Goal: Check status: Check status

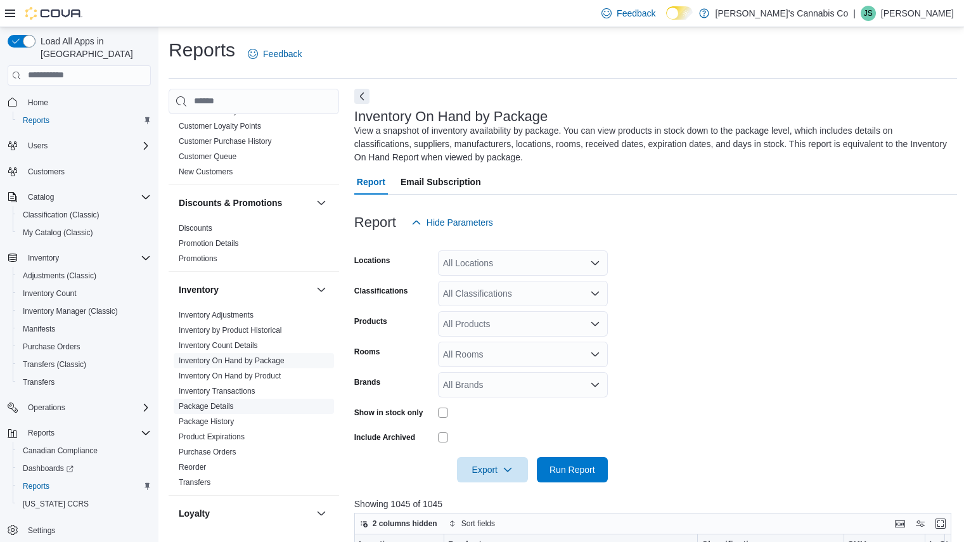
scroll to position [174, 0]
click at [216, 423] on link "Package History" at bounding box center [206, 421] width 55 height 9
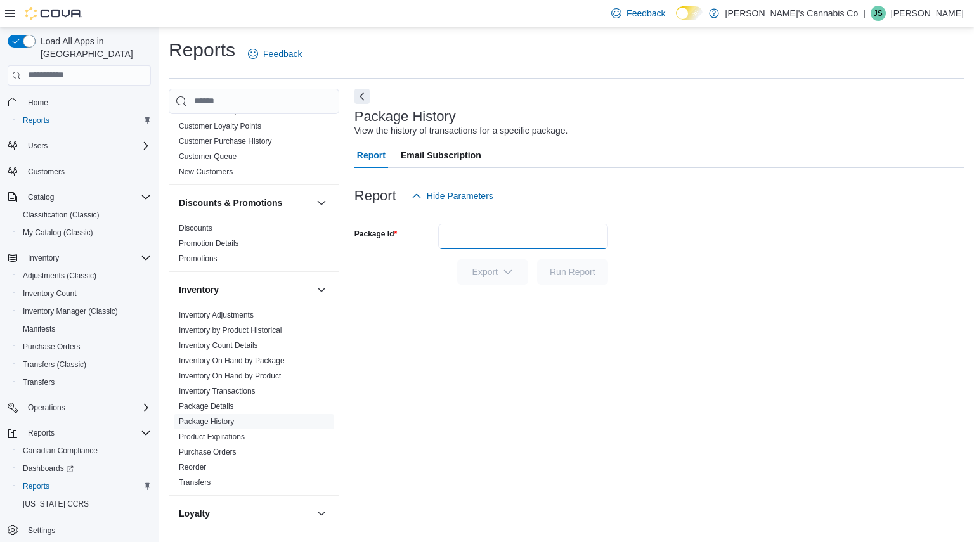
click at [536, 243] on input "Package Id" at bounding box center [523, 236] width 170 height 25
click at [526, 235] on input "Package Id" at bounding box center [523, 236] width 170 height 25
click at [590, 278] on span "Run Report" at bounding box center [573, 271] width 56 height 25
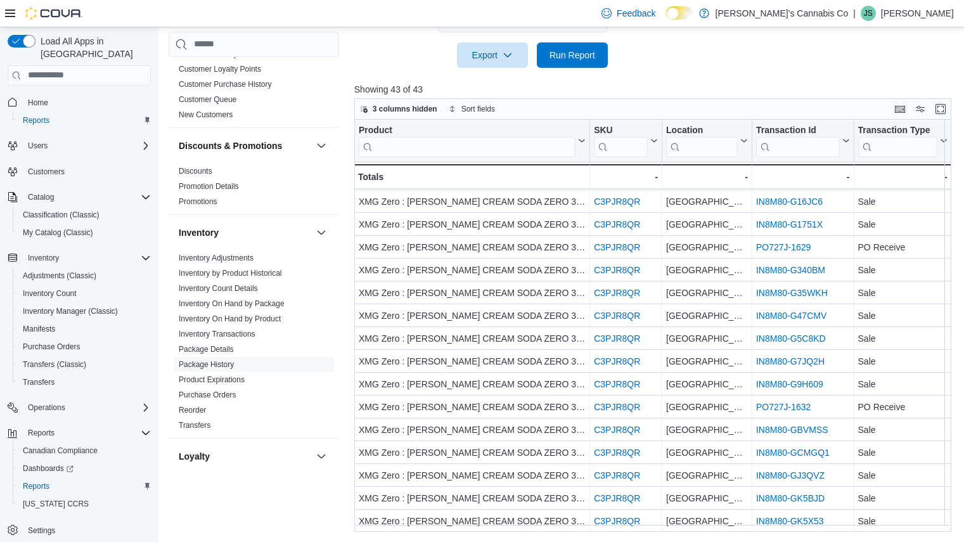
scroll to position [159, 0]
drag, startPoint x: 746, startPoint y: 245, endPoint x: 772, endPoint y: 99, distance: 148.7
click at [772, 99] on div "3 columns hidden Sort fields" at bounding box center [652, 109] width 597 height 22
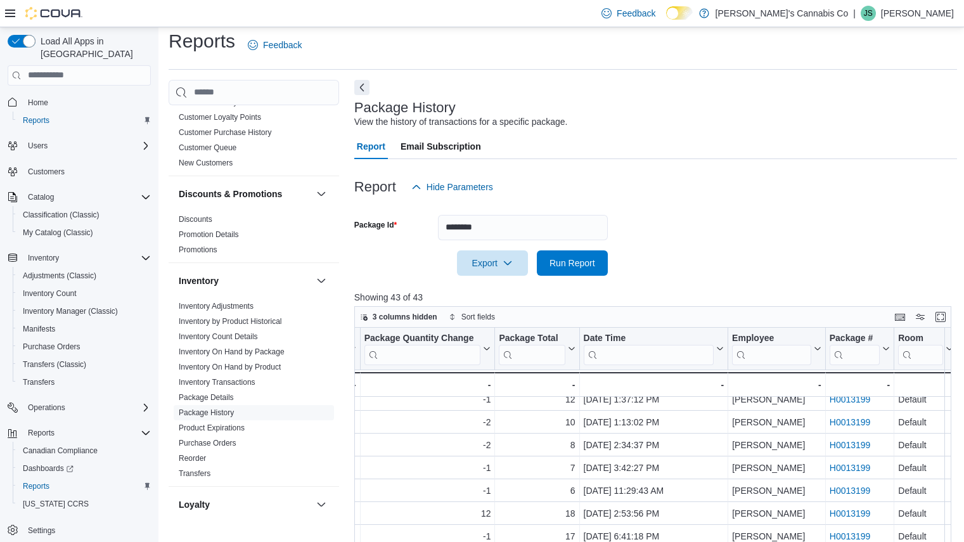
scroll to position [0, 0]
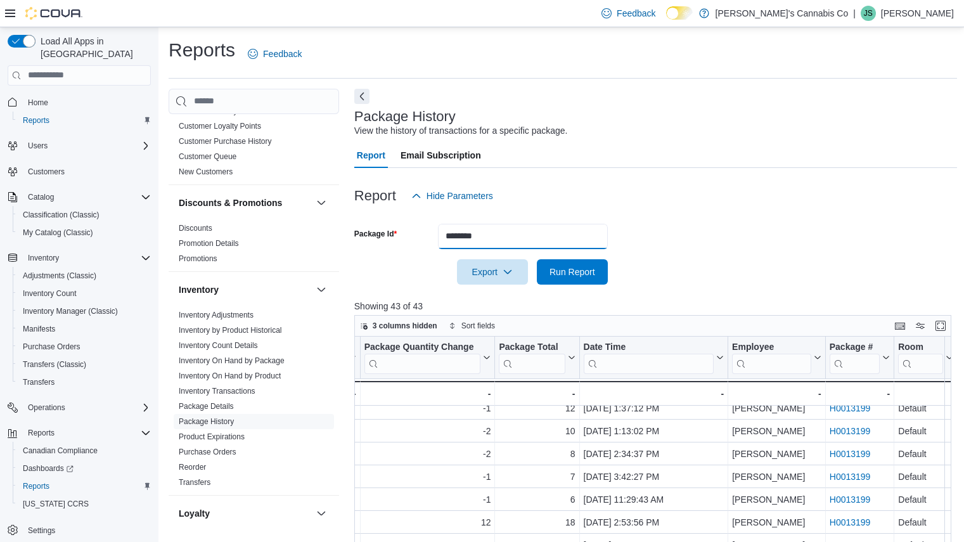
click at [500, 229] on input "********" at bounding box center [523, 236] width 170 height 25
click at [575, 276] on span "Run Report" at bounding box center [573, 271] width 46 height 13
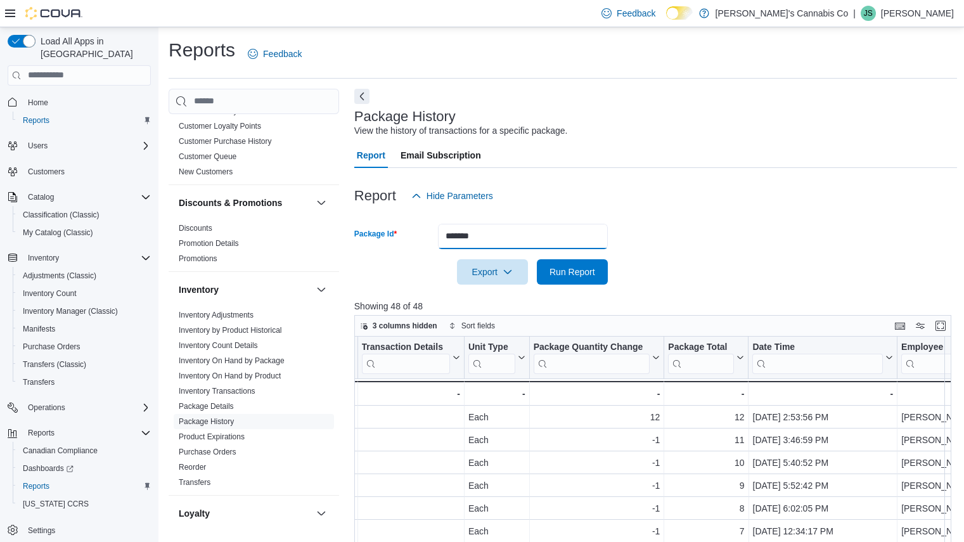
click at [500, 228] on input "*******" at bounding box center [523, 236] width 170 height 25
click at [563, 269] on span "Run Report" at bounding box center [573, 271] width 46 height 13
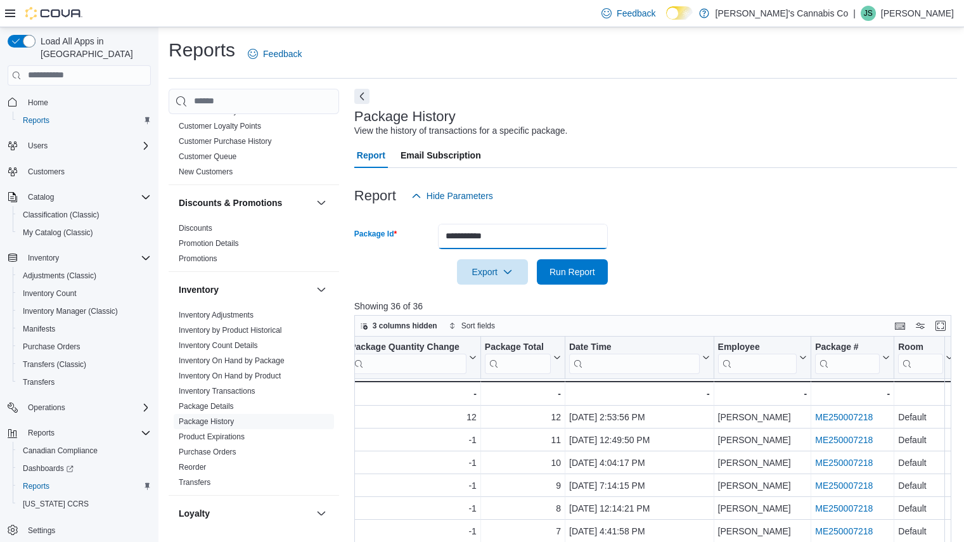
drag, startPoint x: 519, startPoint y: 223, endPoint x: 363, endPoint y: 242, distance: 157.7
click at [363, 242] on div "**********" at bounding box center [481, 236] width 254 height 25
type input "*******"
click at [569, 264] on span "Run Report" at bounding box center [573, 271] width 56 height 25
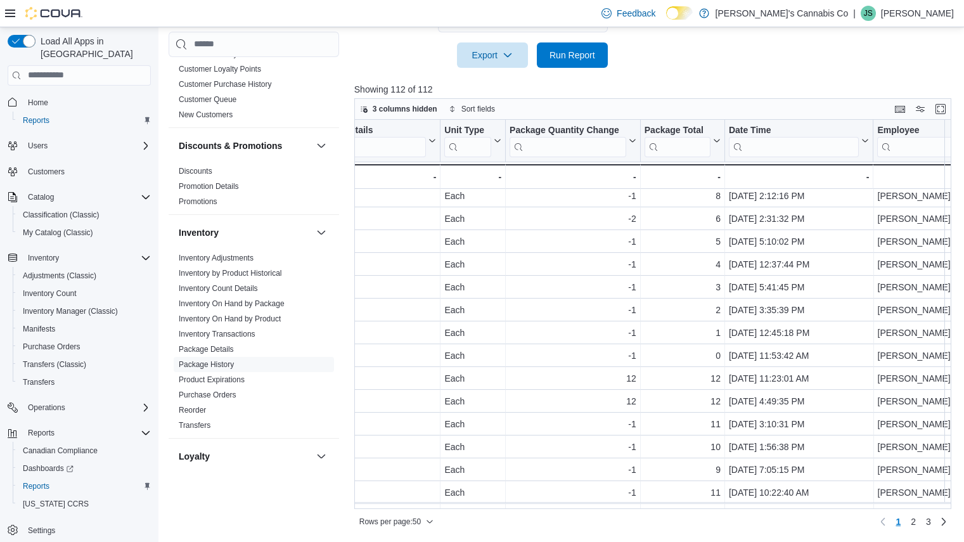
scroll to position [827, 680]
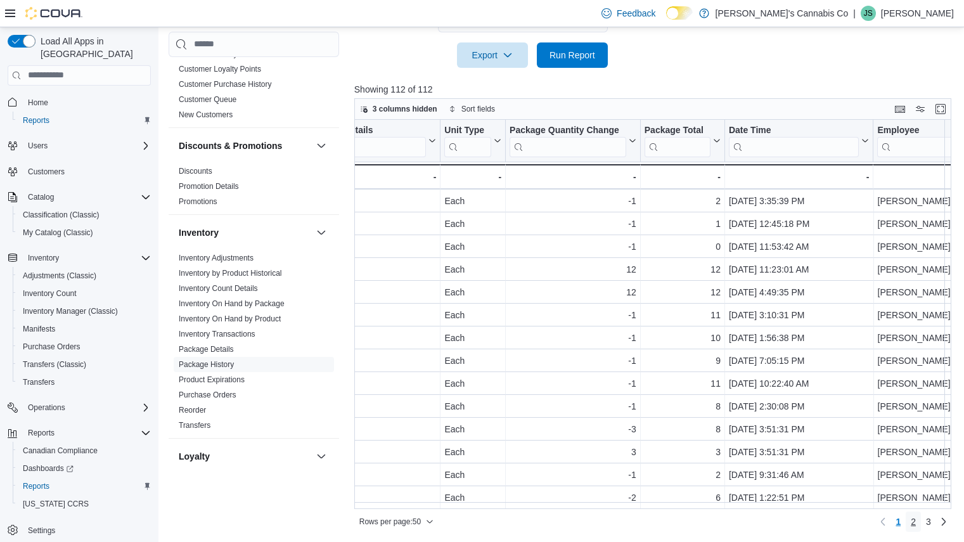
click at [916, 524] on span "2" at bounding box center [913, 521] width 5 height 13
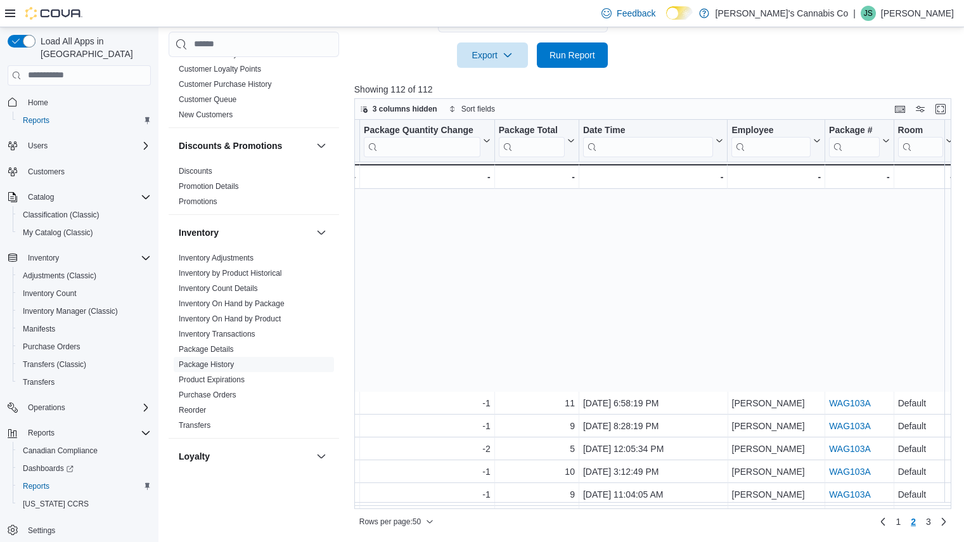
scroll to position [827, 832]
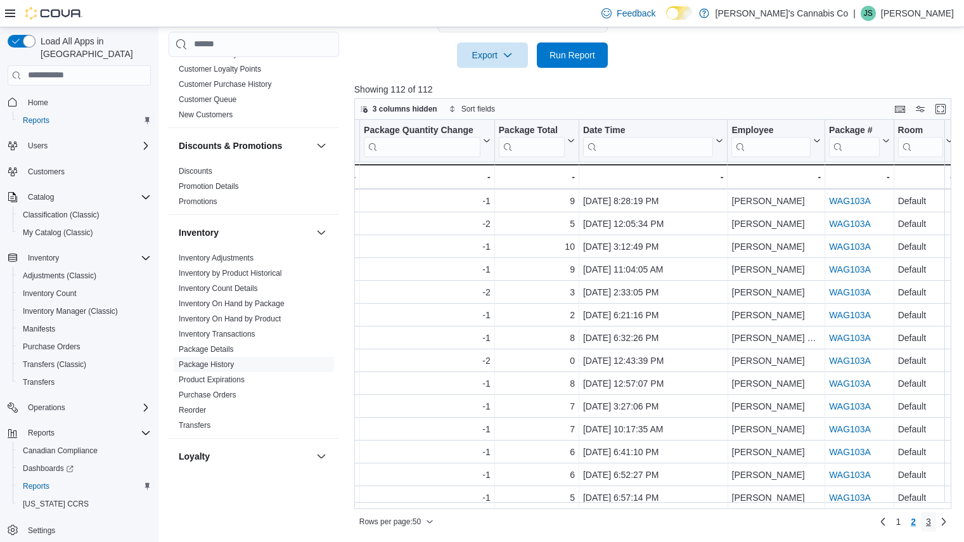
click at [931, 523] on span "3" at bounding box center [928, 521] width 5 height 13
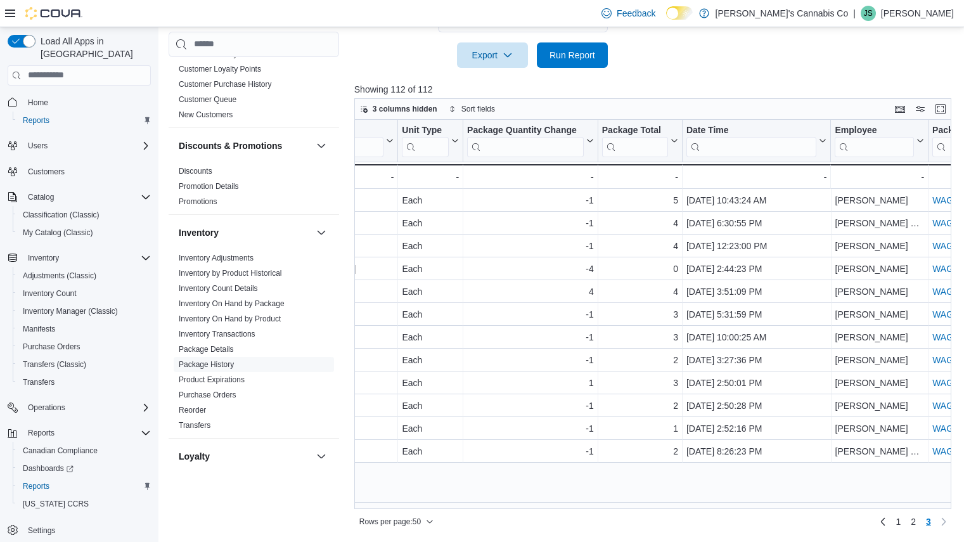
scroll to position [0, 723]
click at [916, 522] on span "2" at bounding box center [913, 521] width 5 height 13
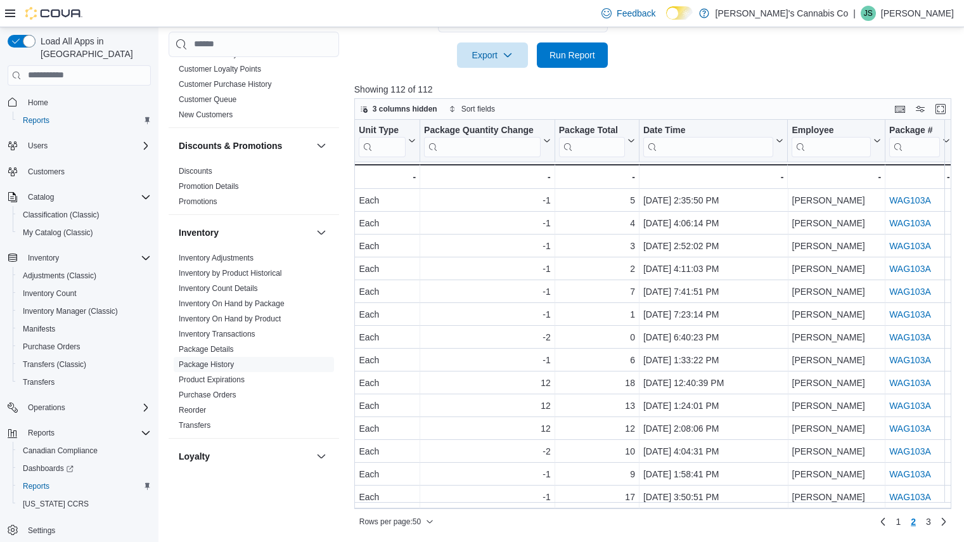
scroll to position [0, 0]
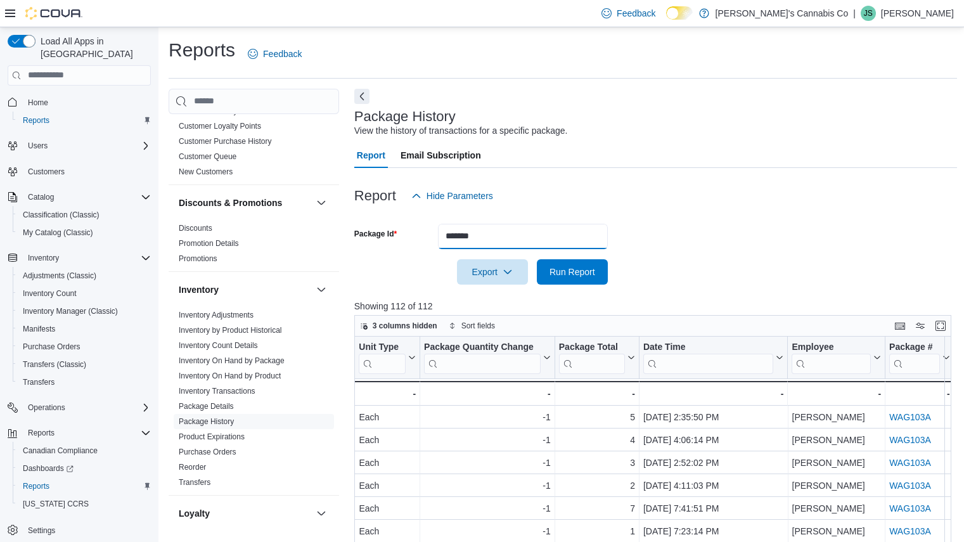
click at [502, 230] on input "*******" at bounding box center [523, 236] width 170 height 25
click at [583, 280] on span "Run Report" at bounding box center [573, 271] width 56 height 25
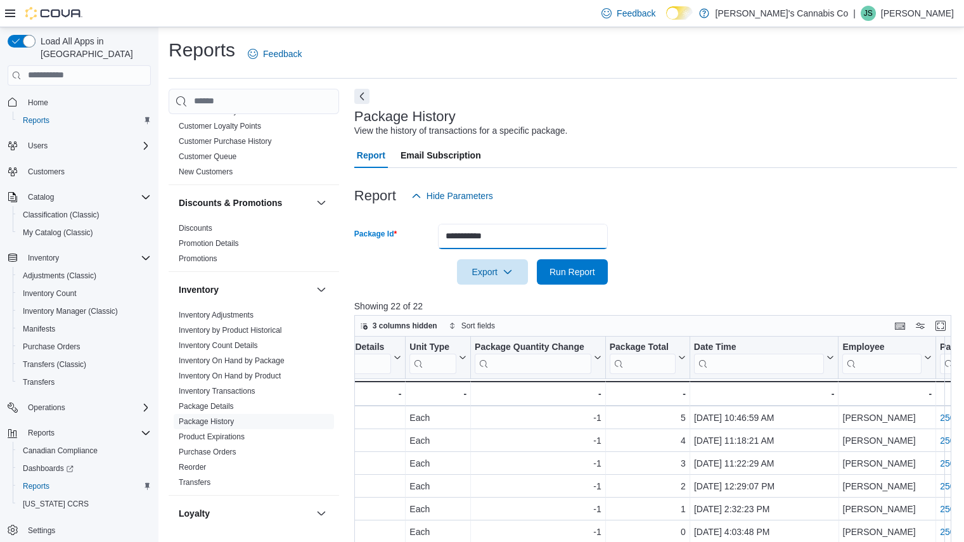
drag, startPoint x: 509, startPoint y: 244, endPoint x: 248, endPoint y: 267, distance: 262.2
click at [248, 267] on div "Cash Management Cash Management Cash Out Details Compliance OCS Transaction Sub…" at bounding box center [563, 419] width 789 height 660
click at [586, 263] on span "Run Report" at bounding box center [573, 271] width 56 height 25
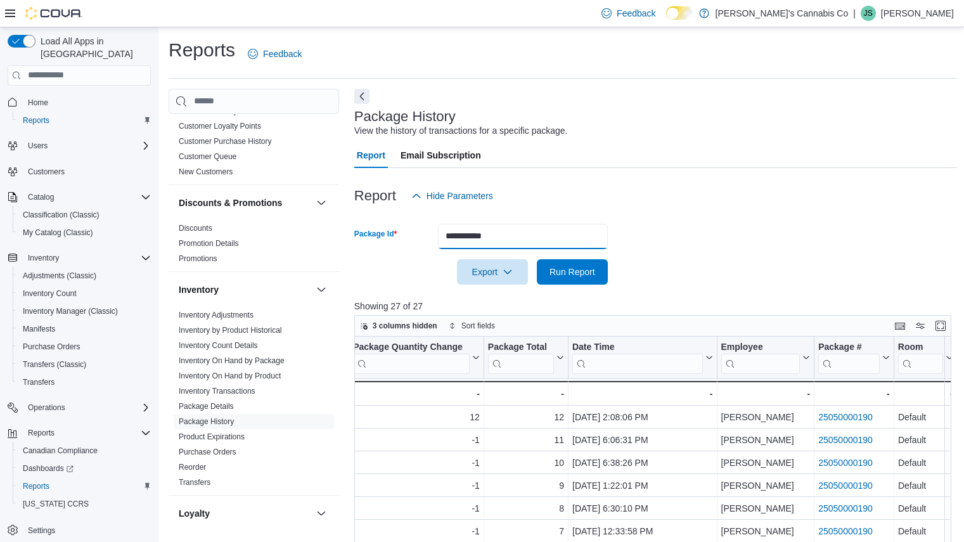
drag, startPoint x: 496, startPoint y: 233, endPoint x: 287, endPoint y: 272, distance: 212.9
click at [287, 272] on div "Cash Management Cash Management Cash Out Details Compliance OCS Transaction Sub…" at bounding box center [563, 419] width 789 height 660
type input "*********"
click at [553, 266] on span "Run Report" at bounding box center [573, 271] width 46 height 13
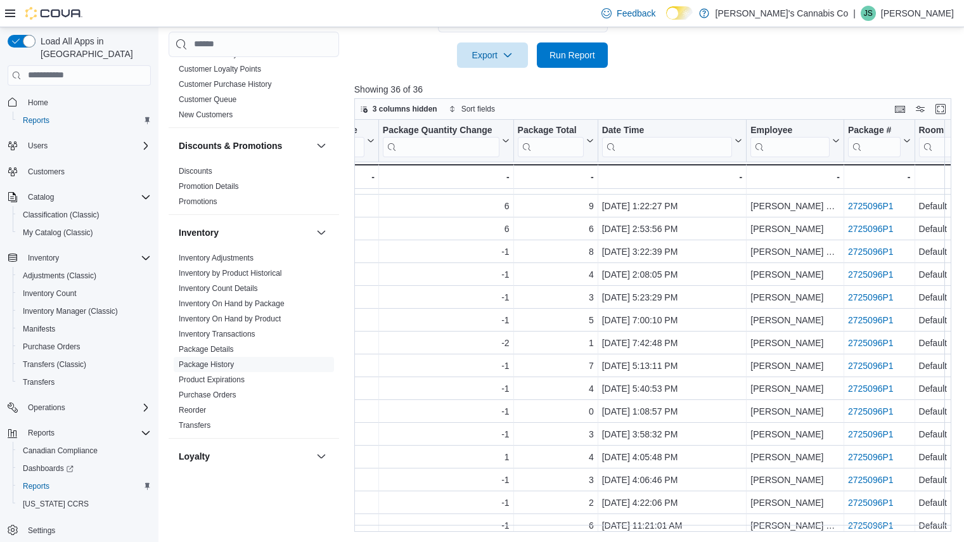
scroll to position [451, 796]
